Goal: Navigation & Orientation: Find specific page/section

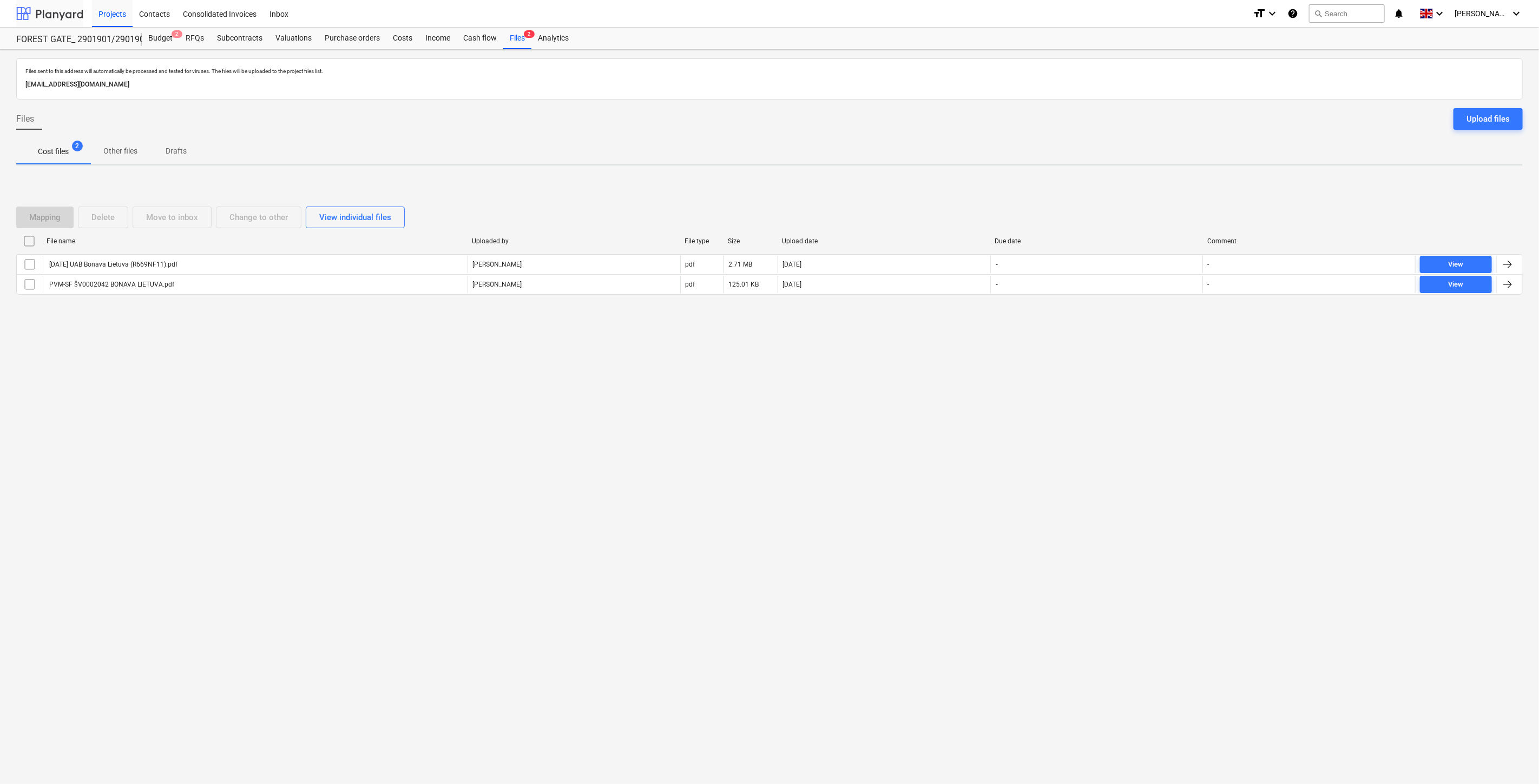
click at [63, 11] on div at bounding box center [50, 13] width 67 height 27
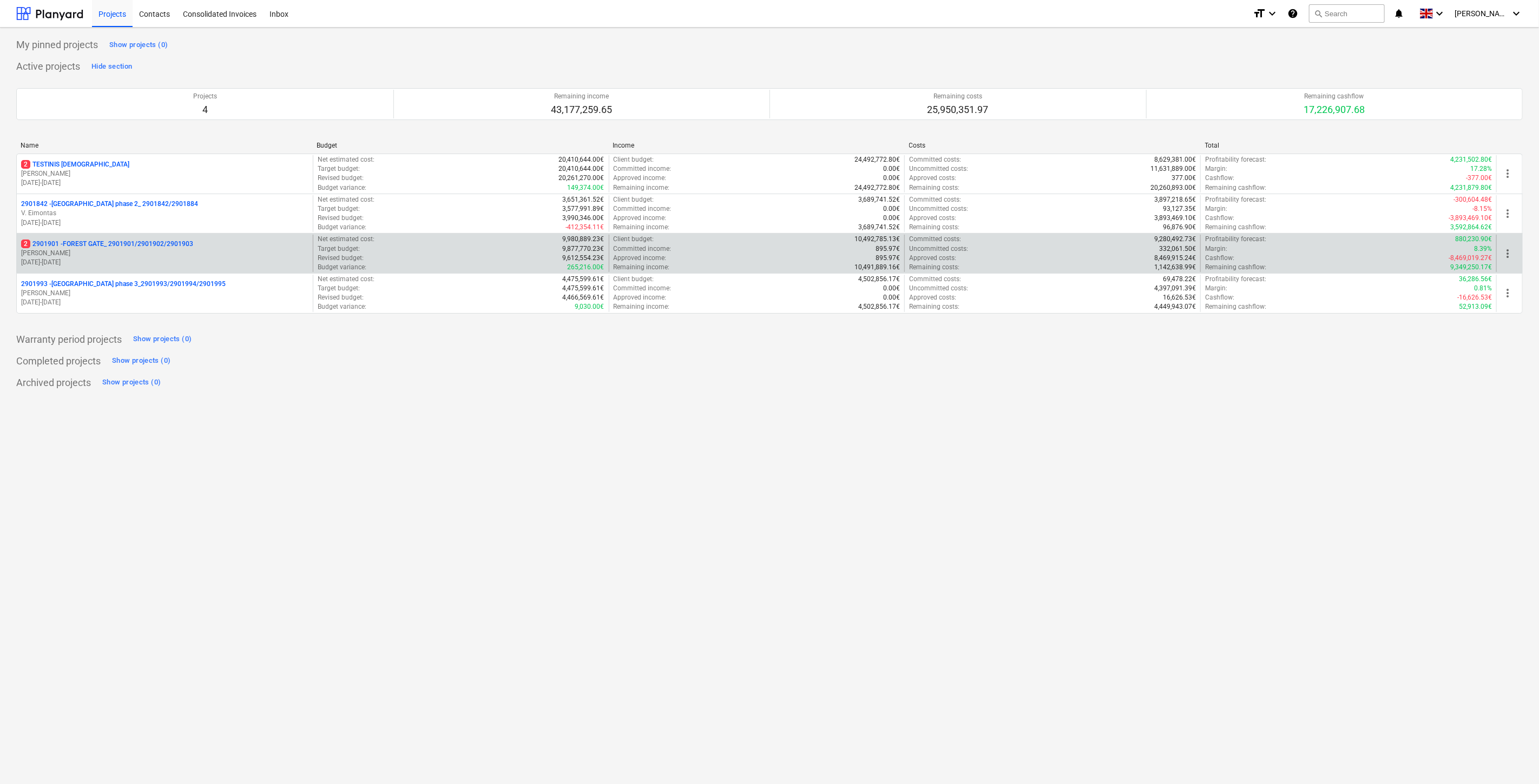
click at [171, 250] on p "[PERSON_NAME]" at bounding box center [164, 253] width 287 height 9
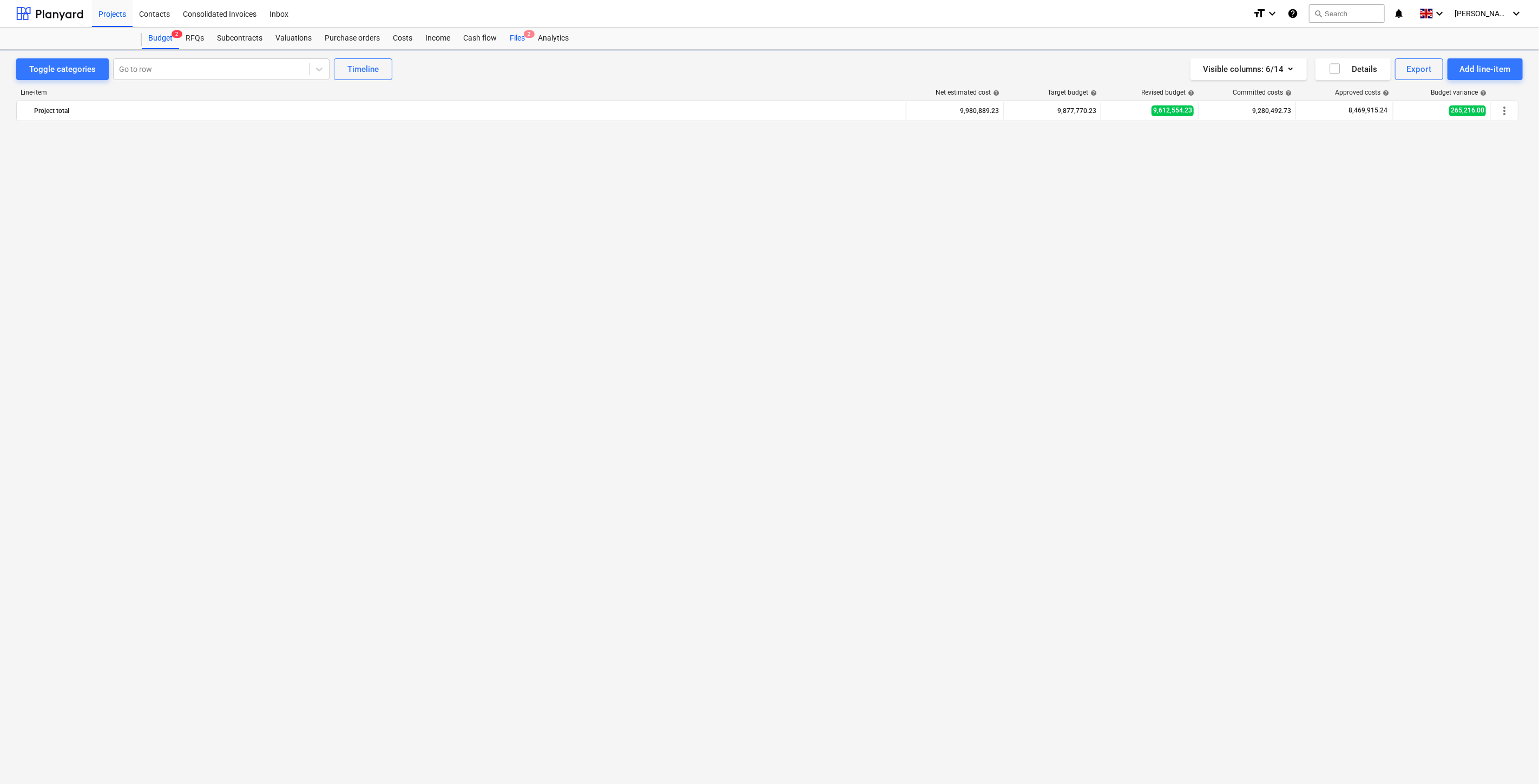
scroll to position [4176, 0]
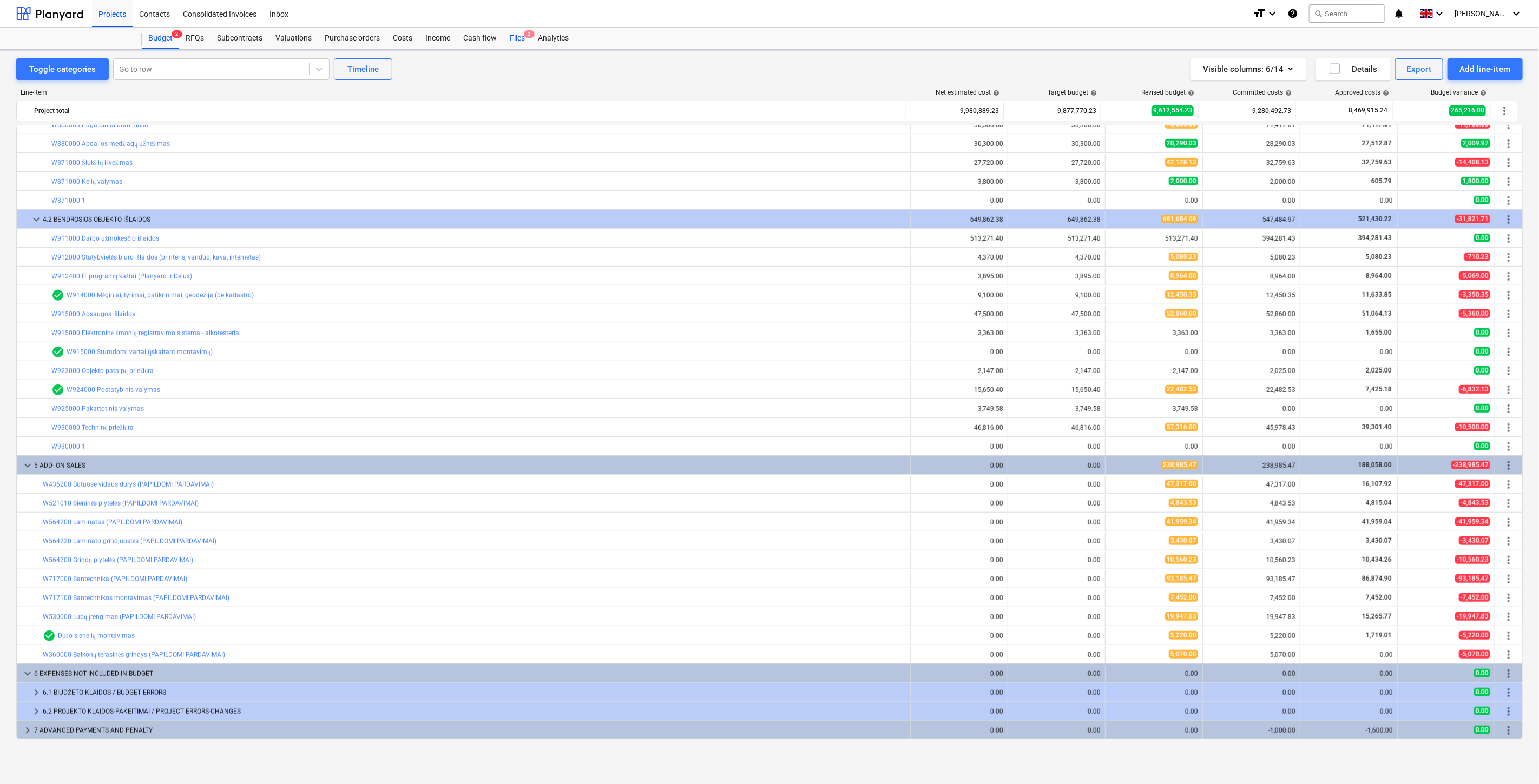
click at [520, 36] on div "Files 2" at bounding box center [517, 38] width 28 height 21
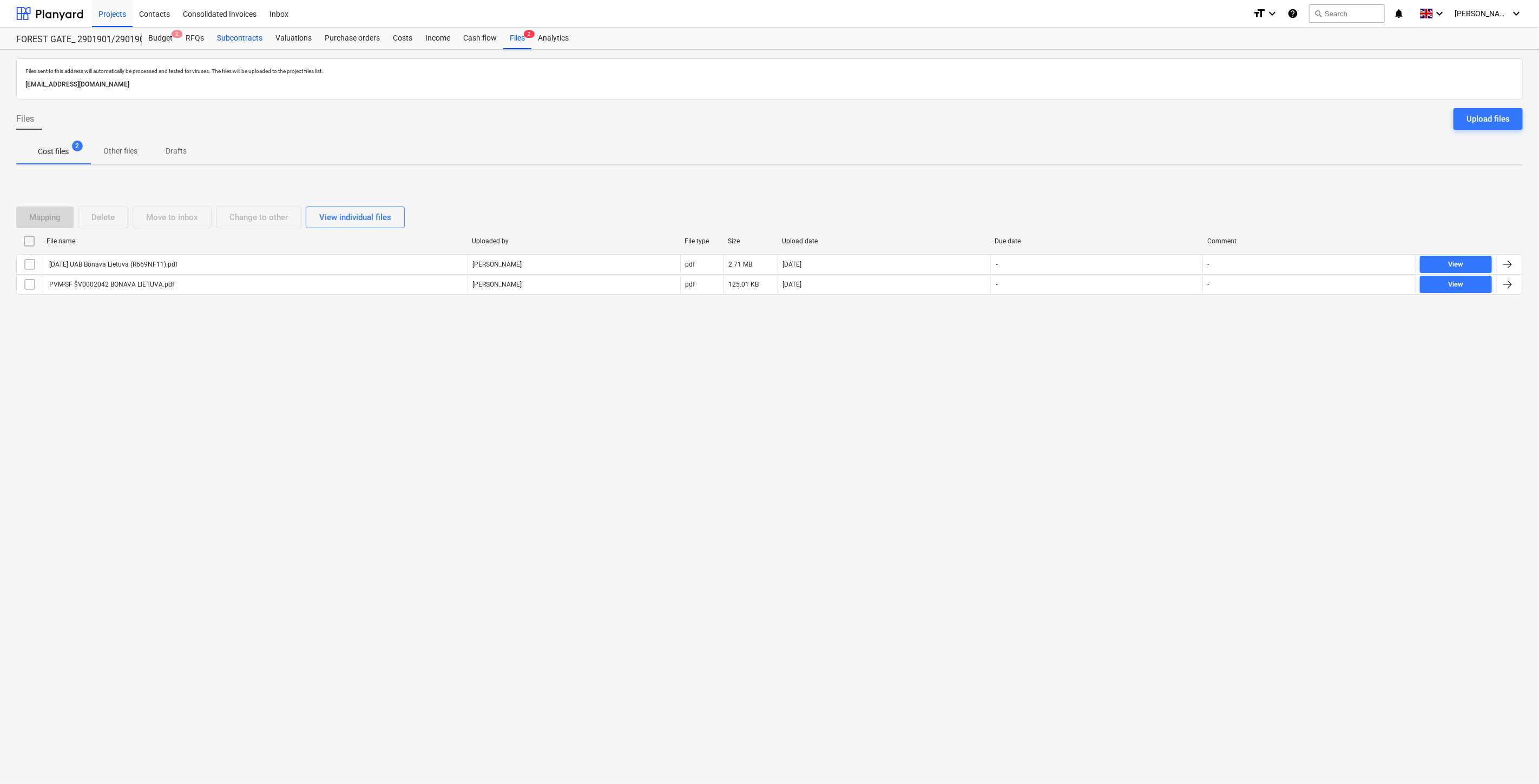
click at [229, 45] on div "Subcontracts" at bounding box center [240, 38] width 59 height 21
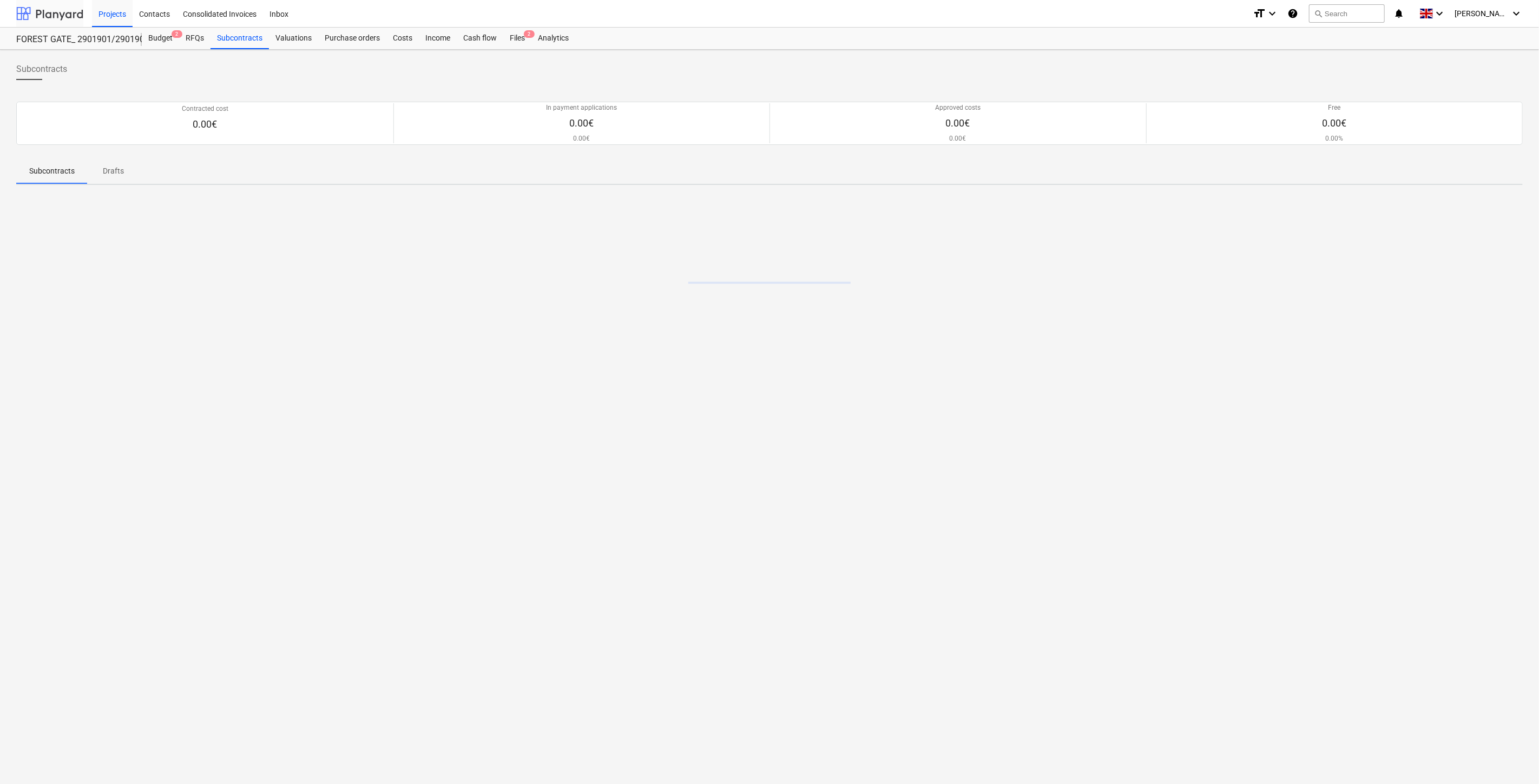
click at [56, 14] on div at bounding box center [50, 13] width 67 height 27
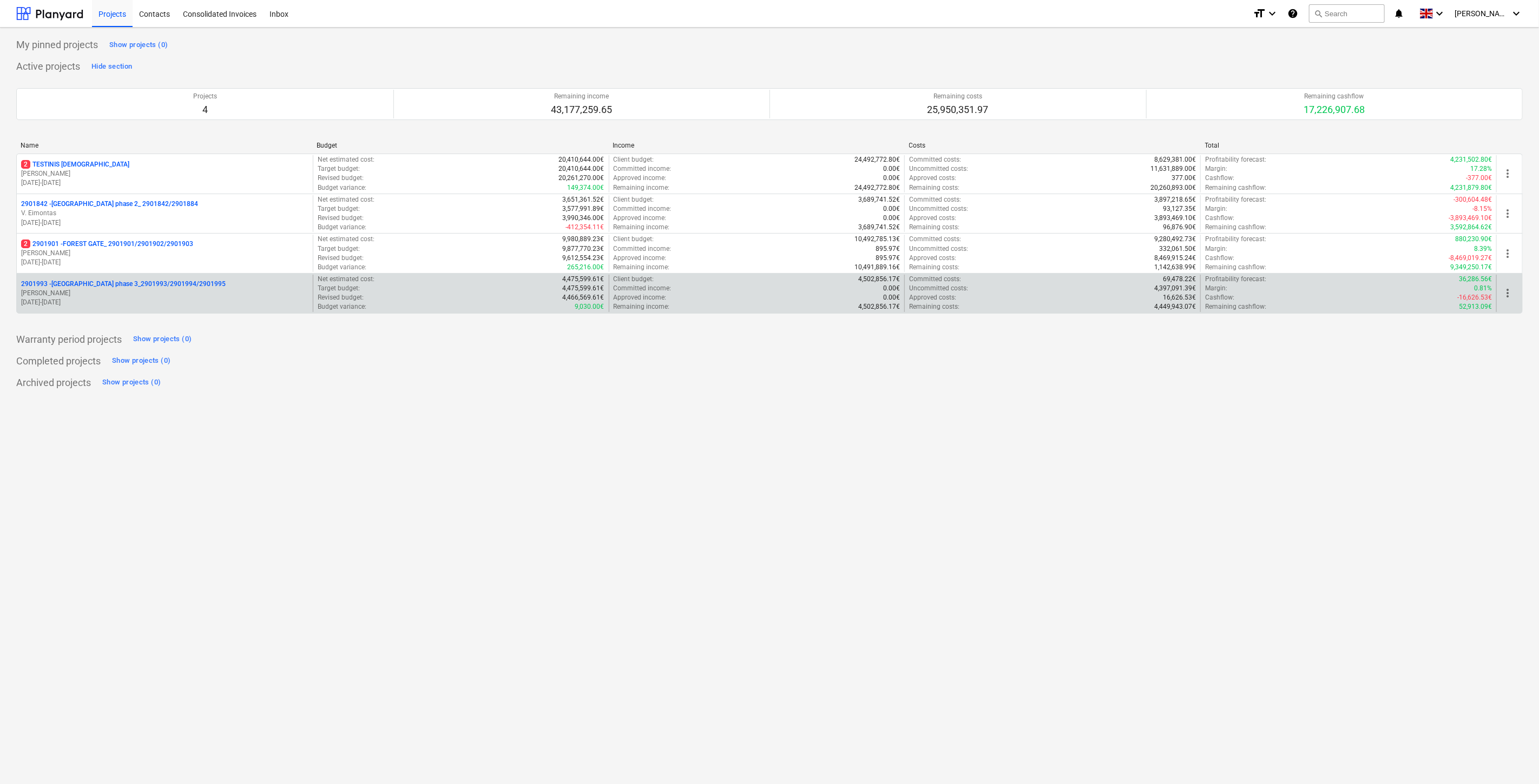
click at [125, 287] on p "2901993 - [GEOGRAPHIC_DATA] phase 3_2901993/2901994/2901995" at bounding box center [123, 284] width 204 height 9
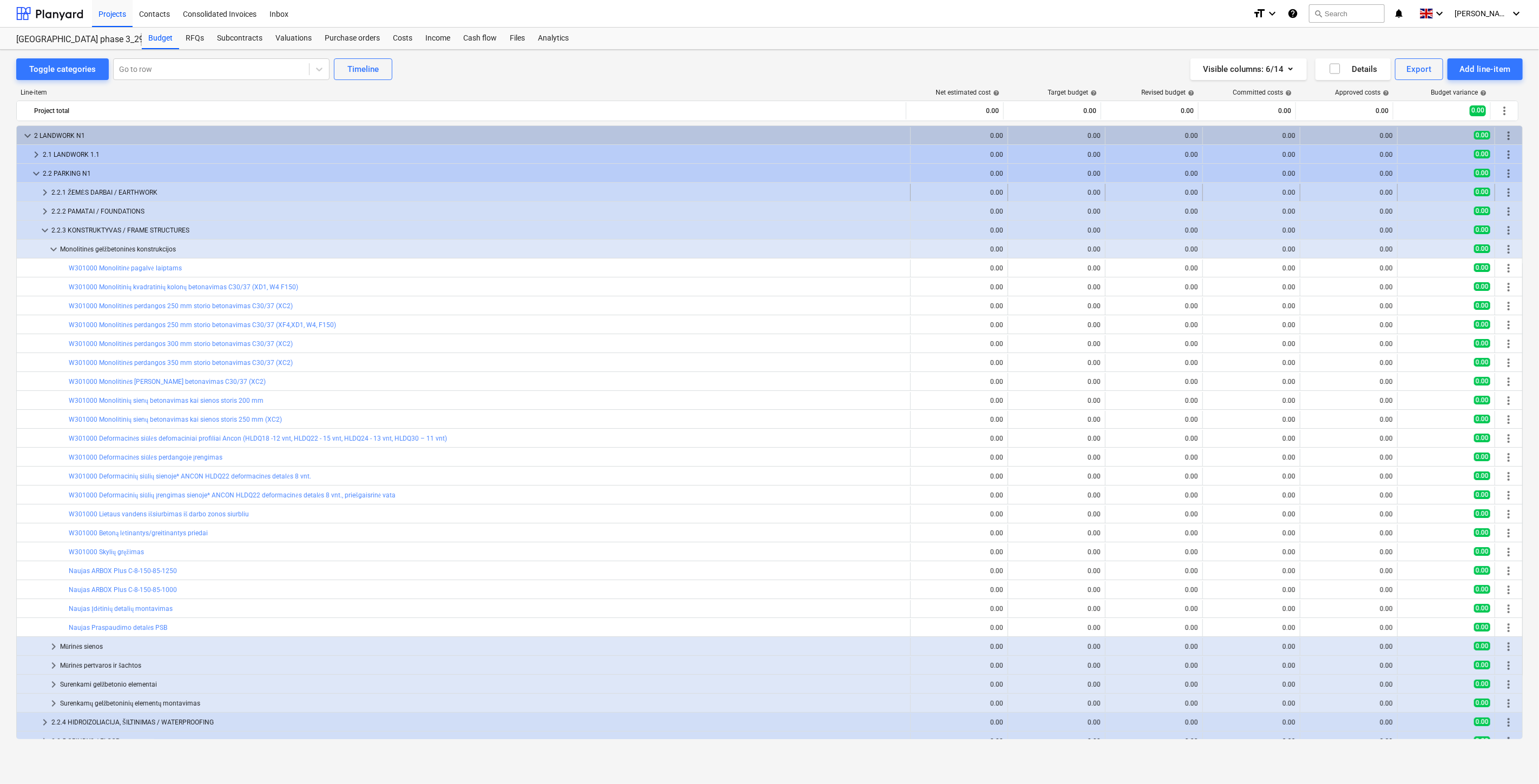
scroll to position [53, 0]
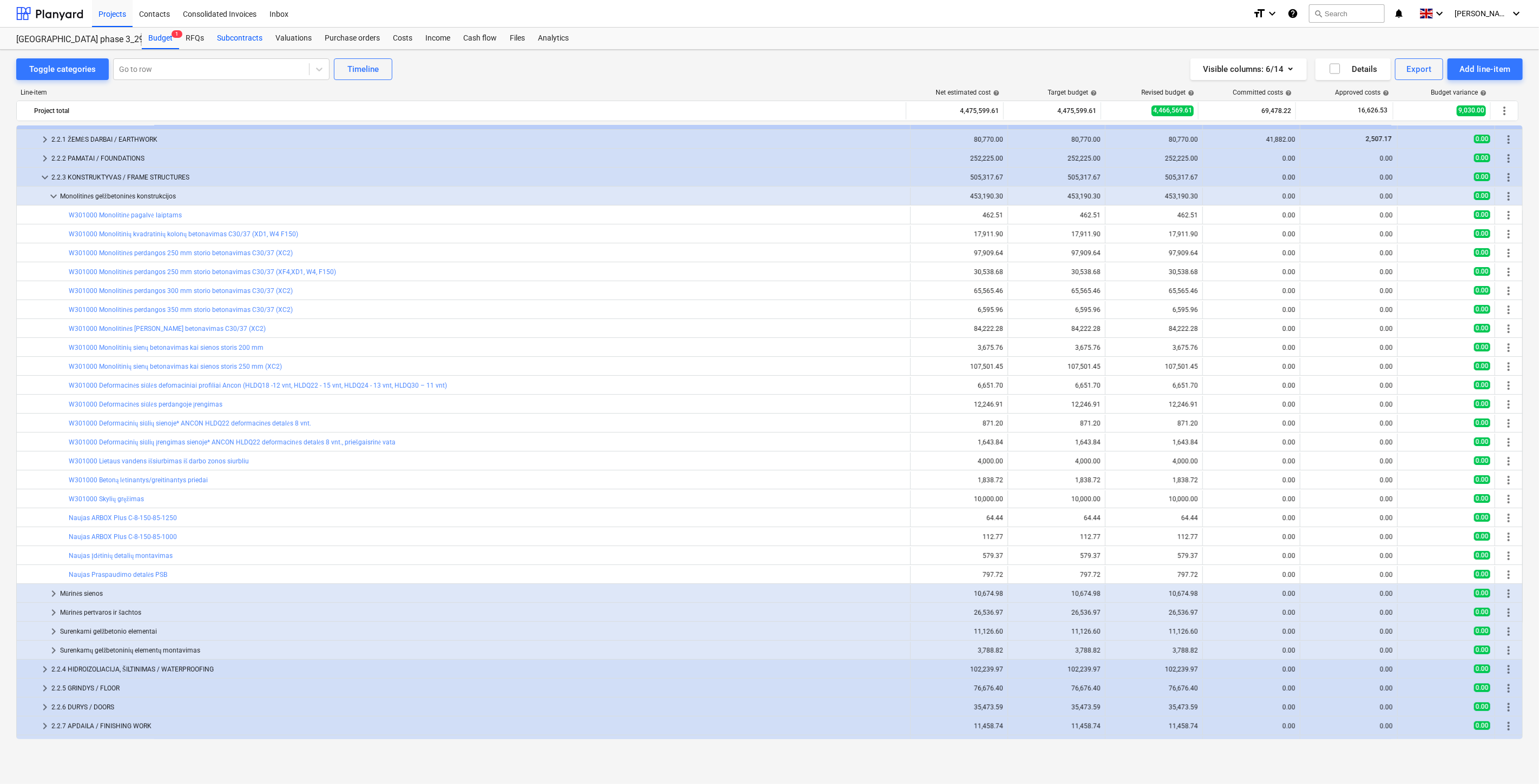
click at [253, 38] on div "Subcontracts" at bounding box center [240, 38] width 59 height 21
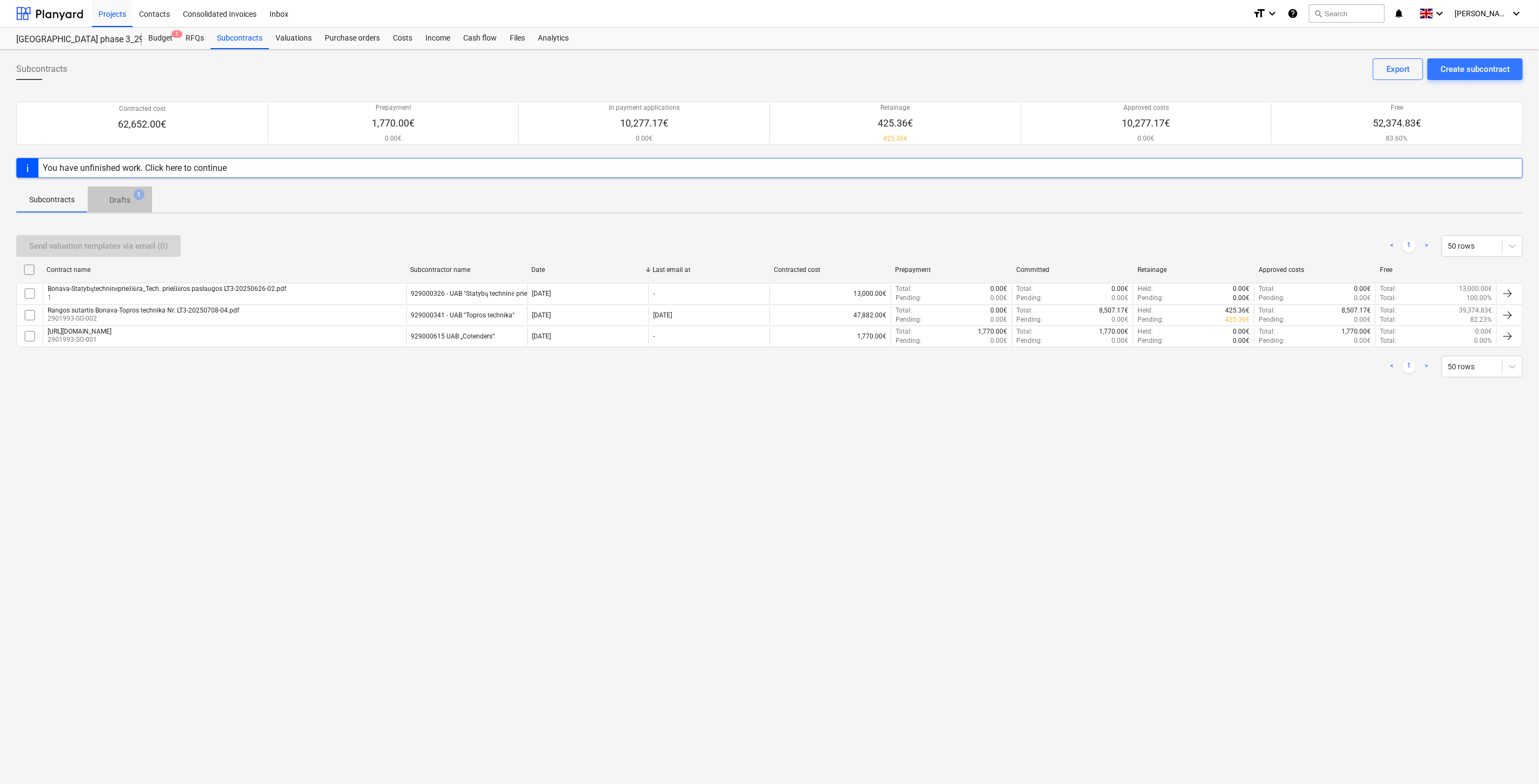
click at [127, 204] on p "Drafts" at bounding box center [119, 200] width 21 height 11
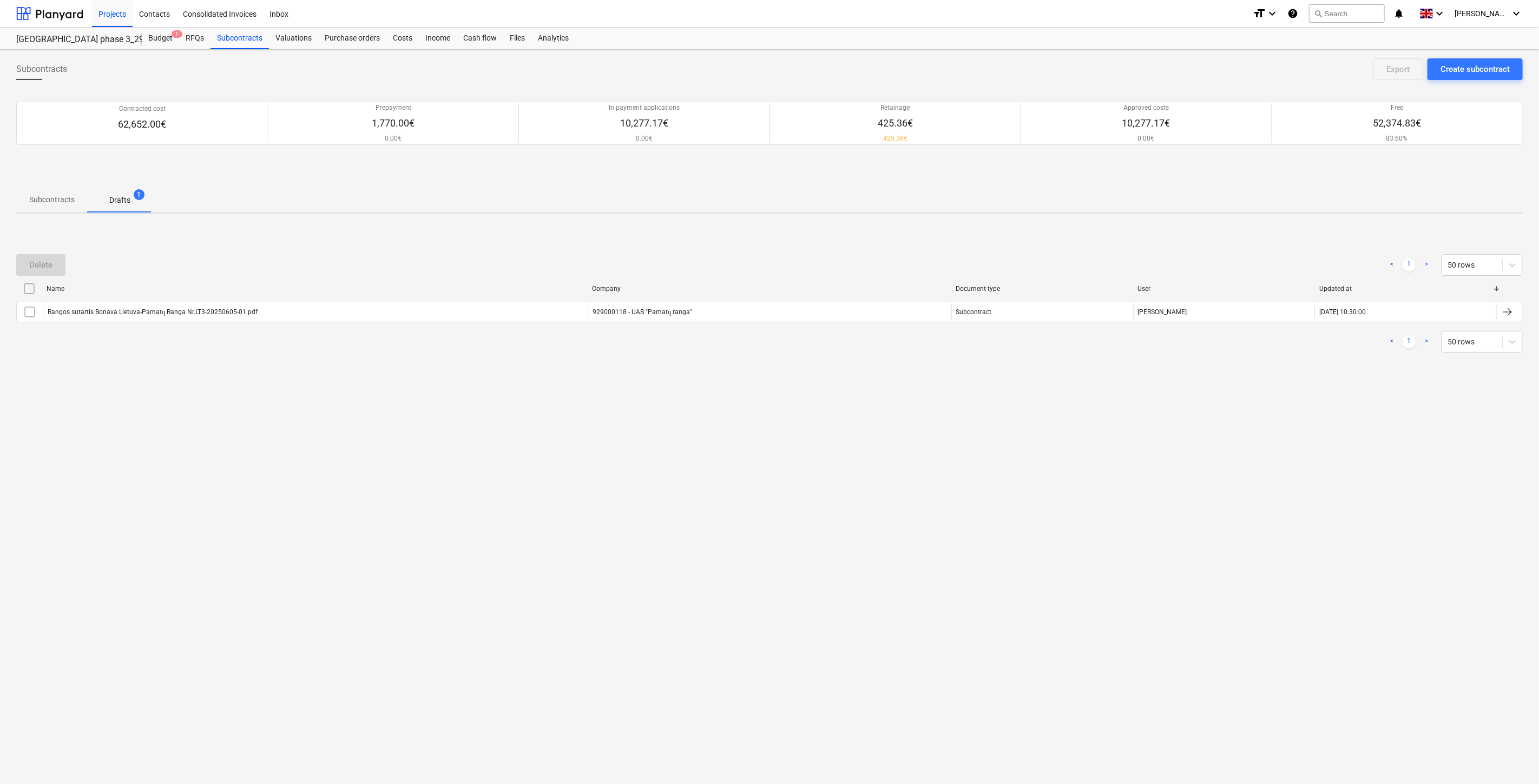
click at [42, 196] on p "Subcontracts" at bounding box center [52, 199] width 45 height 11
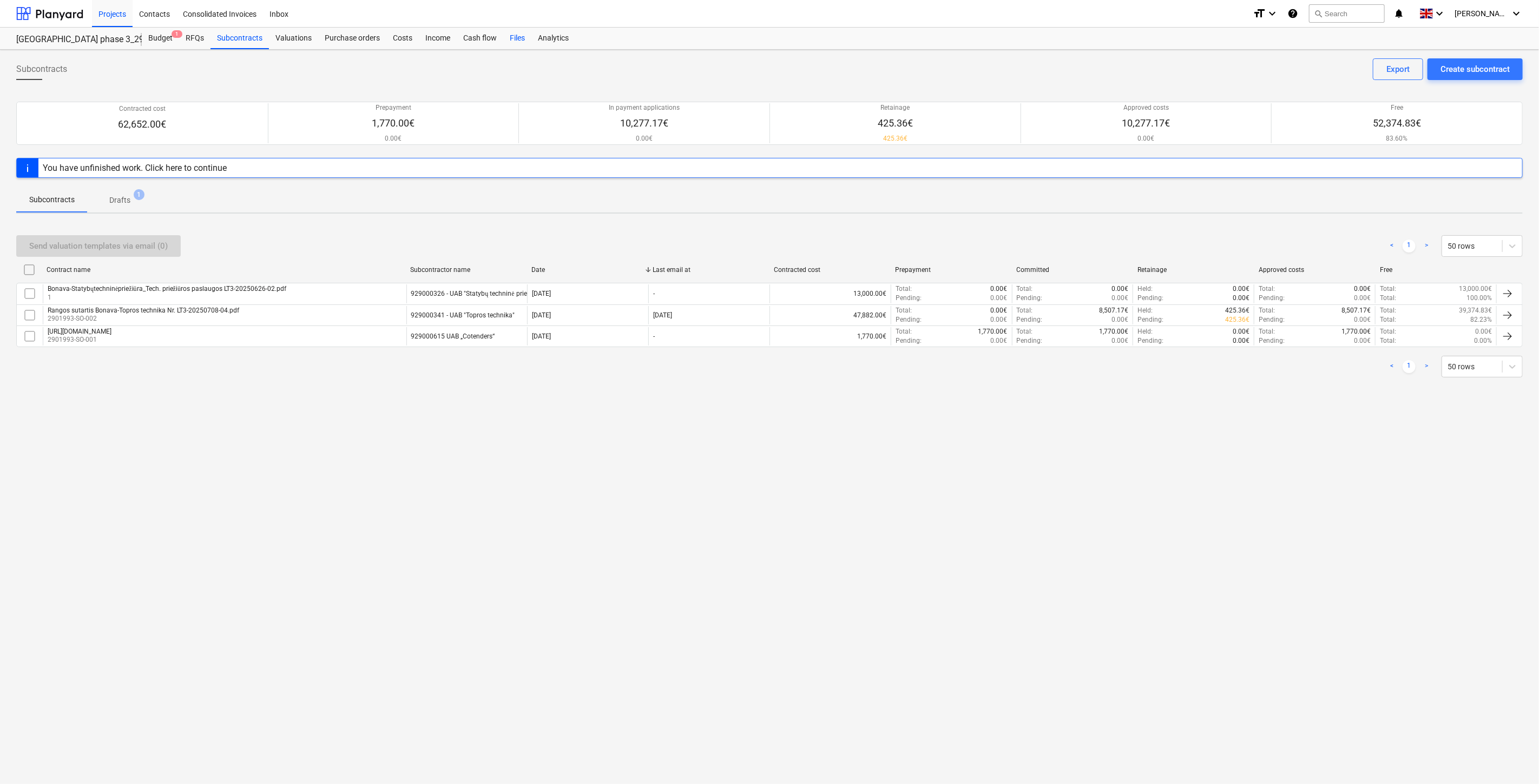
click at [520, 39] on div "Files" at bounding box center [517, 38] width 28 height 21
